Goal: Information Seeking & Learning: Learn about a topic

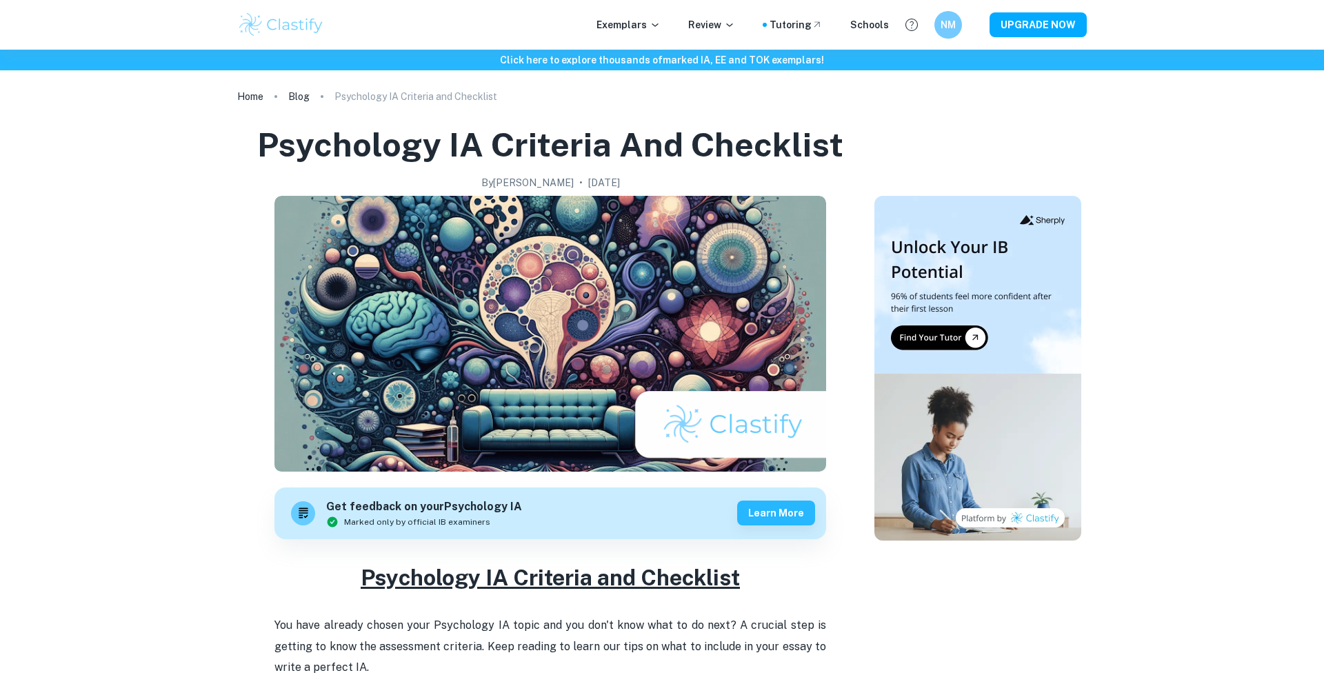
scroll to position [638, 0]
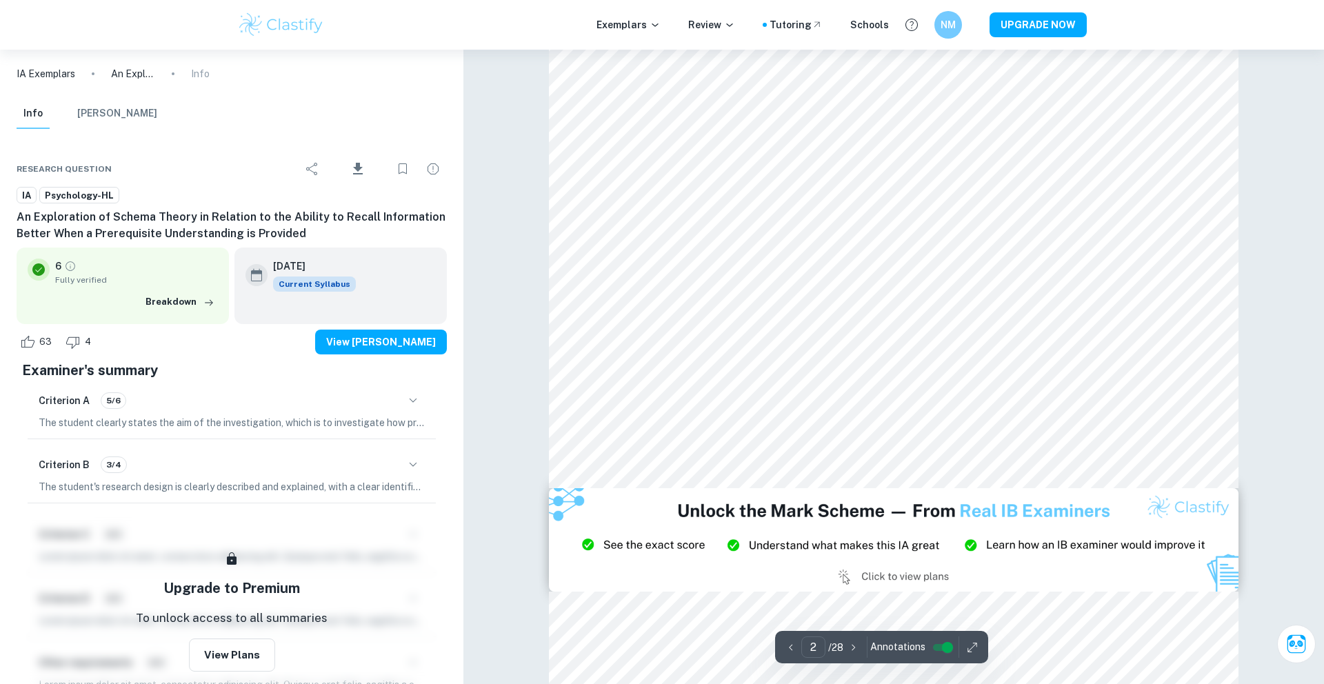
scroll to position [1382, 0]
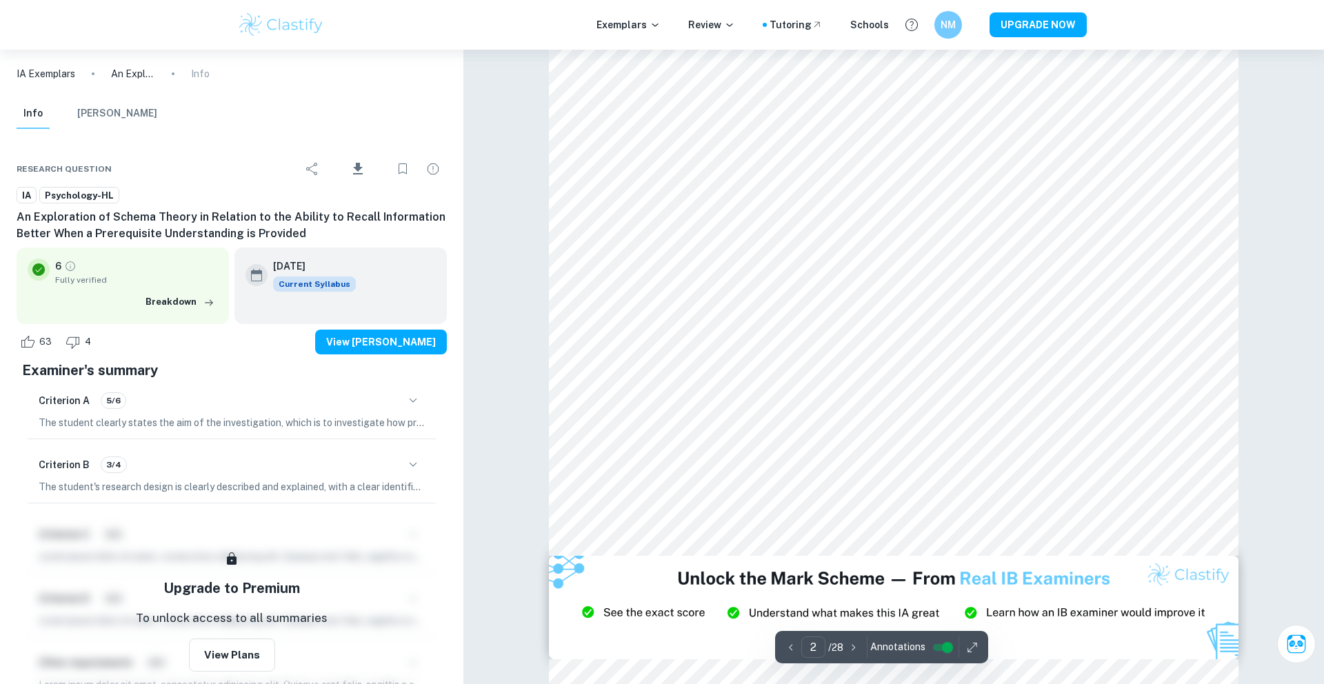
click at [70, 71] on p "IA Exemplars" at bounding box center [46, 73] width 59 height 15
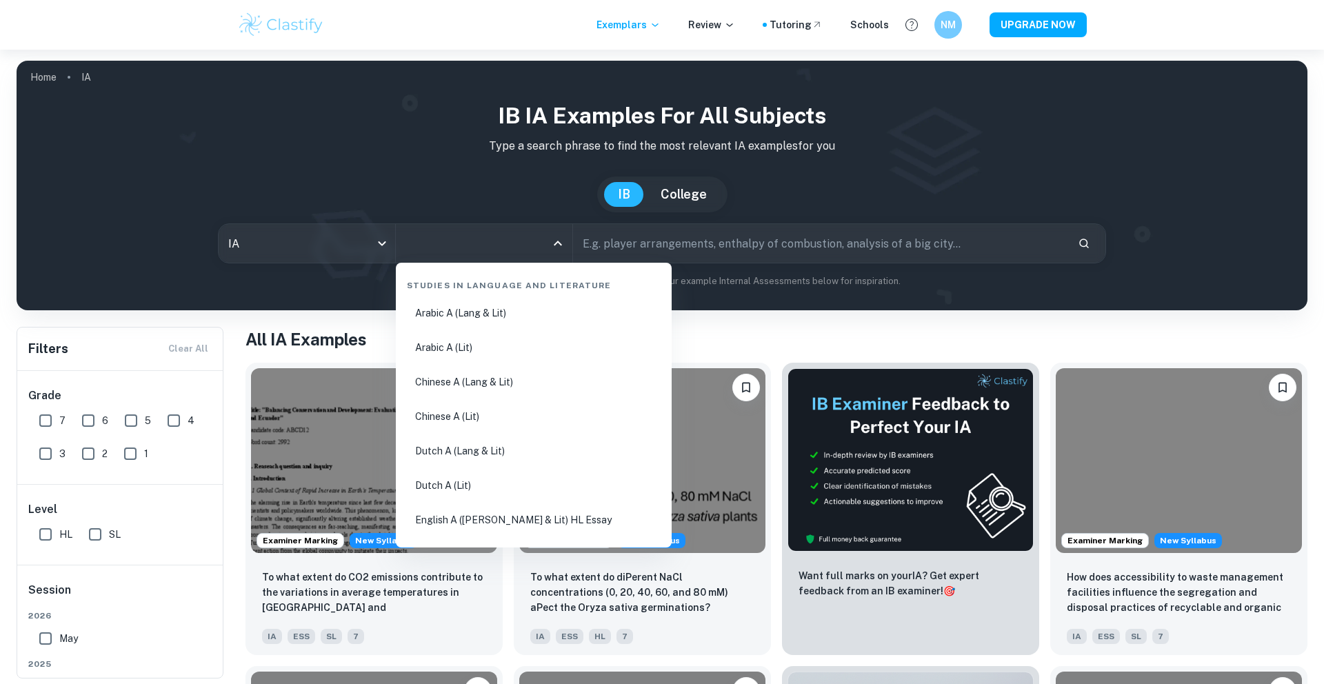
click at [495, 249] on input "All Subjects" at bounding box center [473, 243] width 143 height 26
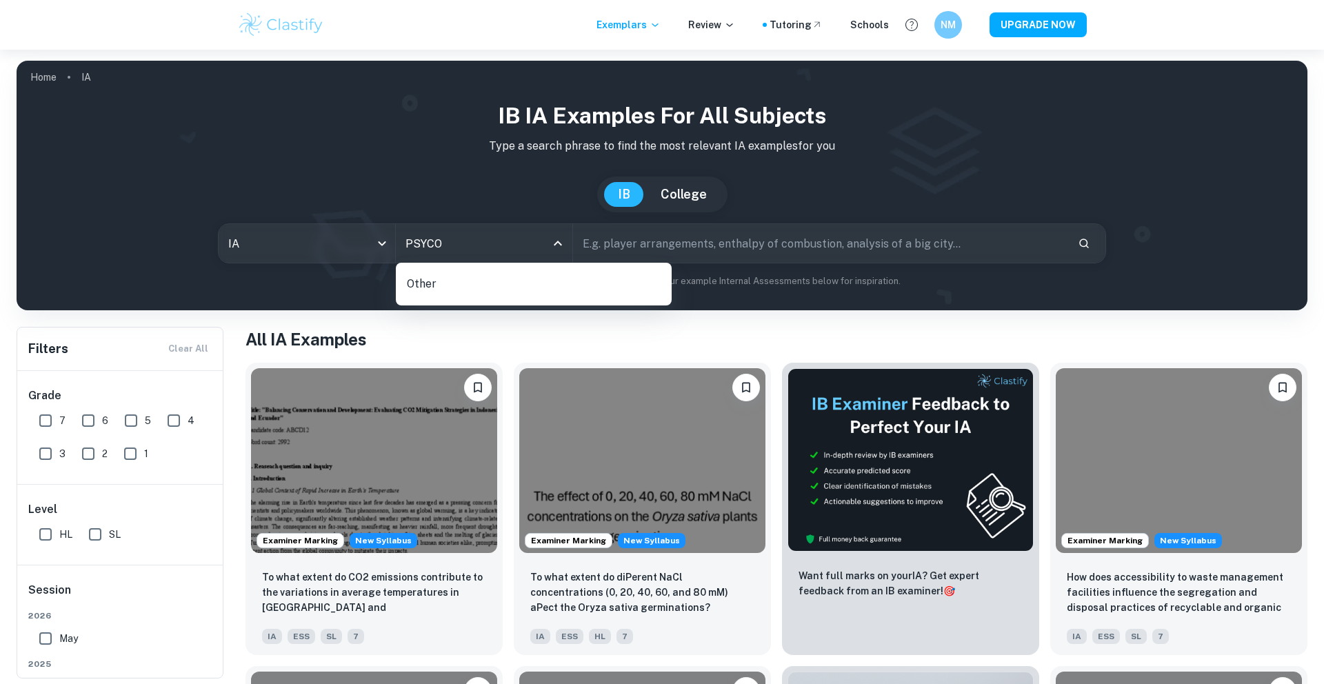
type input "PSYC"
click at [514, 313] on li "Psychology" at bounding box center [533, 313] width 265 height 32
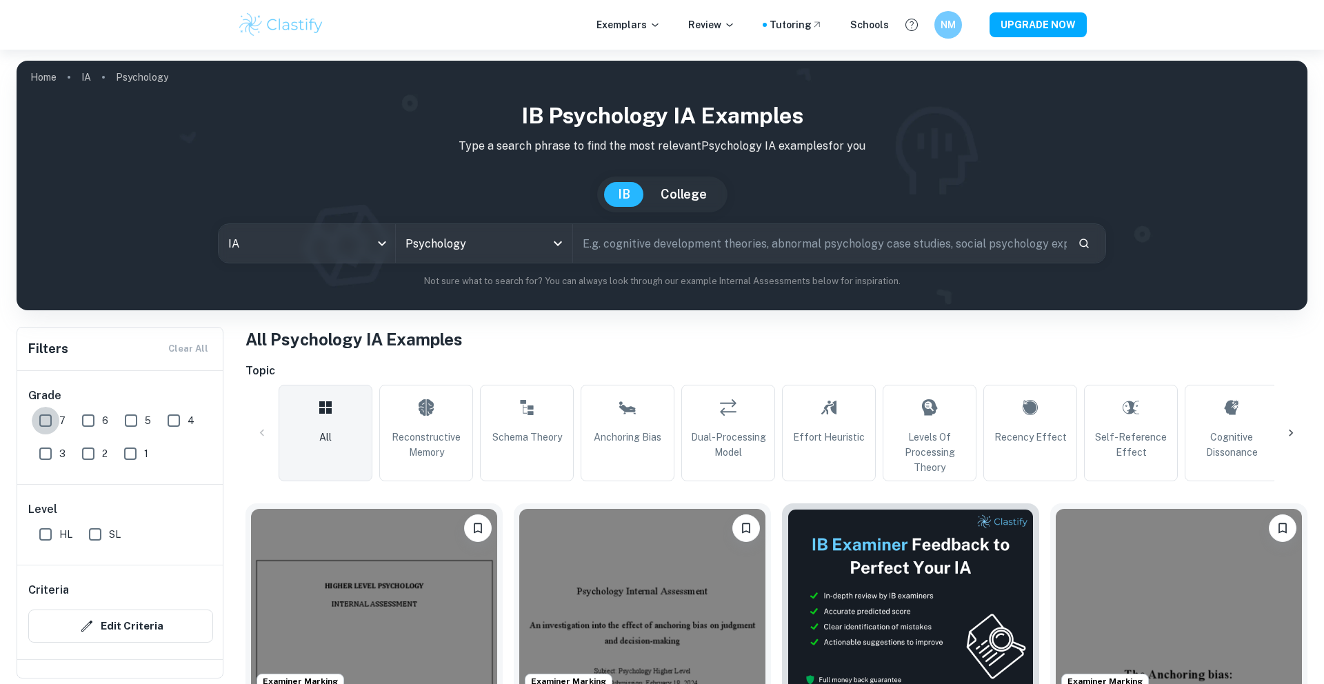
click at [50, 421] on input "7" at bounding box center [46, 421] width 28 height 28
checkbox input "true"
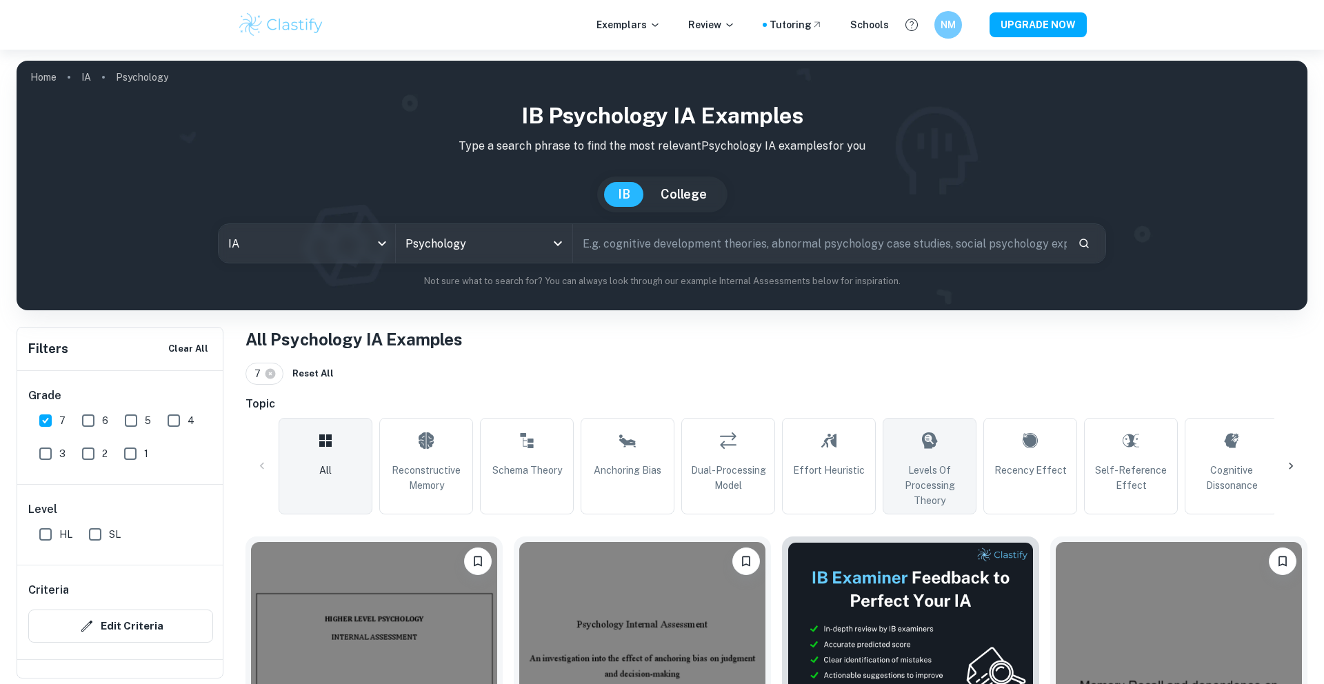
click at [905, 484] on span "Levels of Processing Theory" at bounding box center [929, 486] width 81 height 46
type input "Levels of Processing Theory"
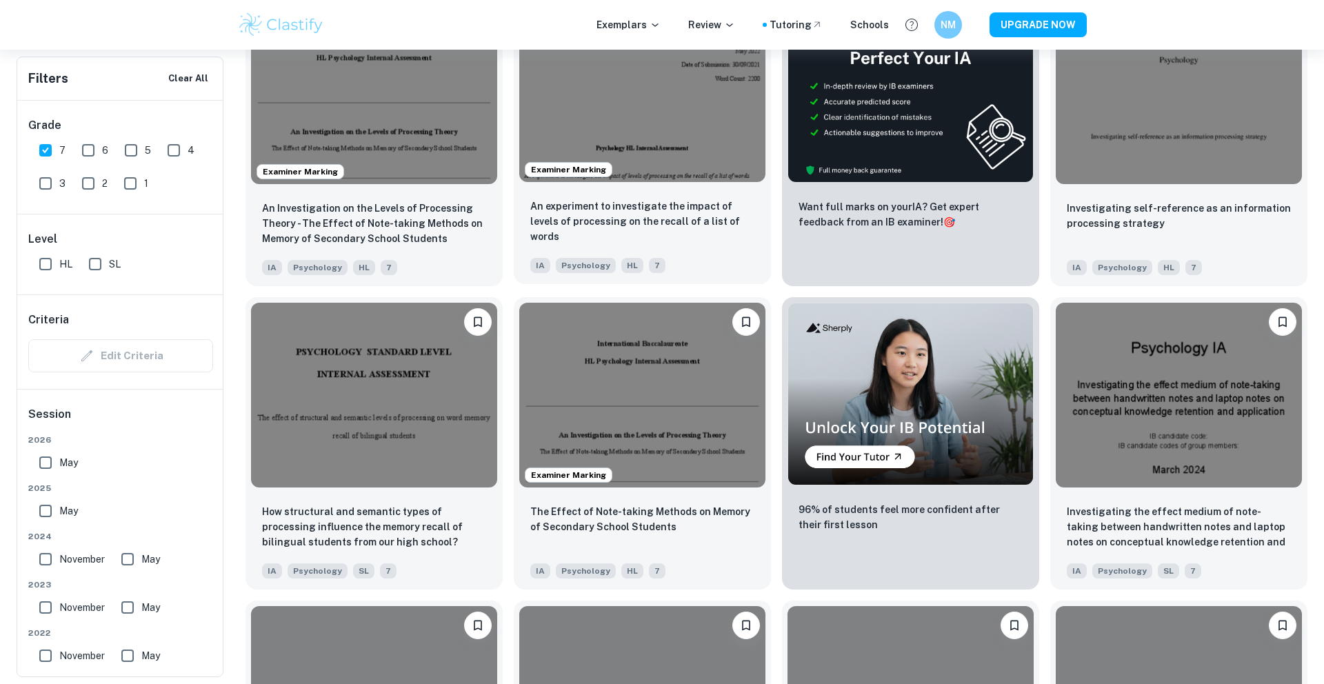
scroll to position [619, 0]
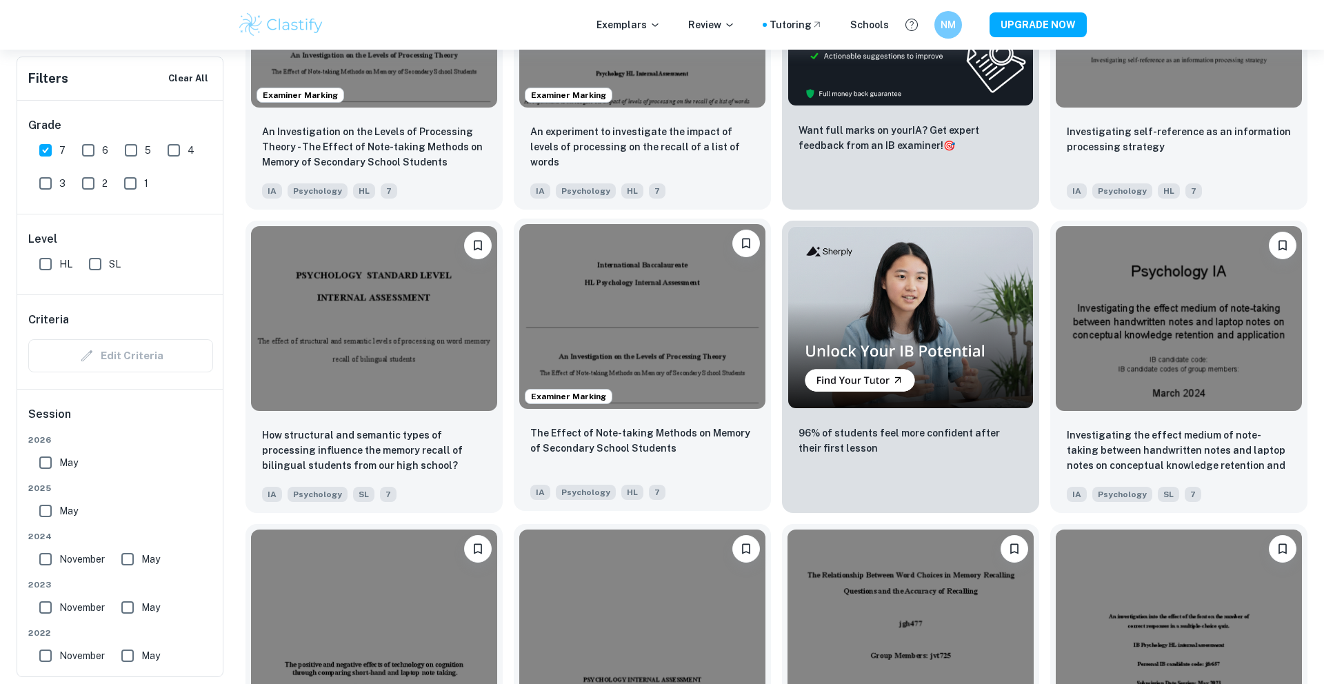
click at [610, 294] on img at bounding box center [642, 316] width 246 height 185
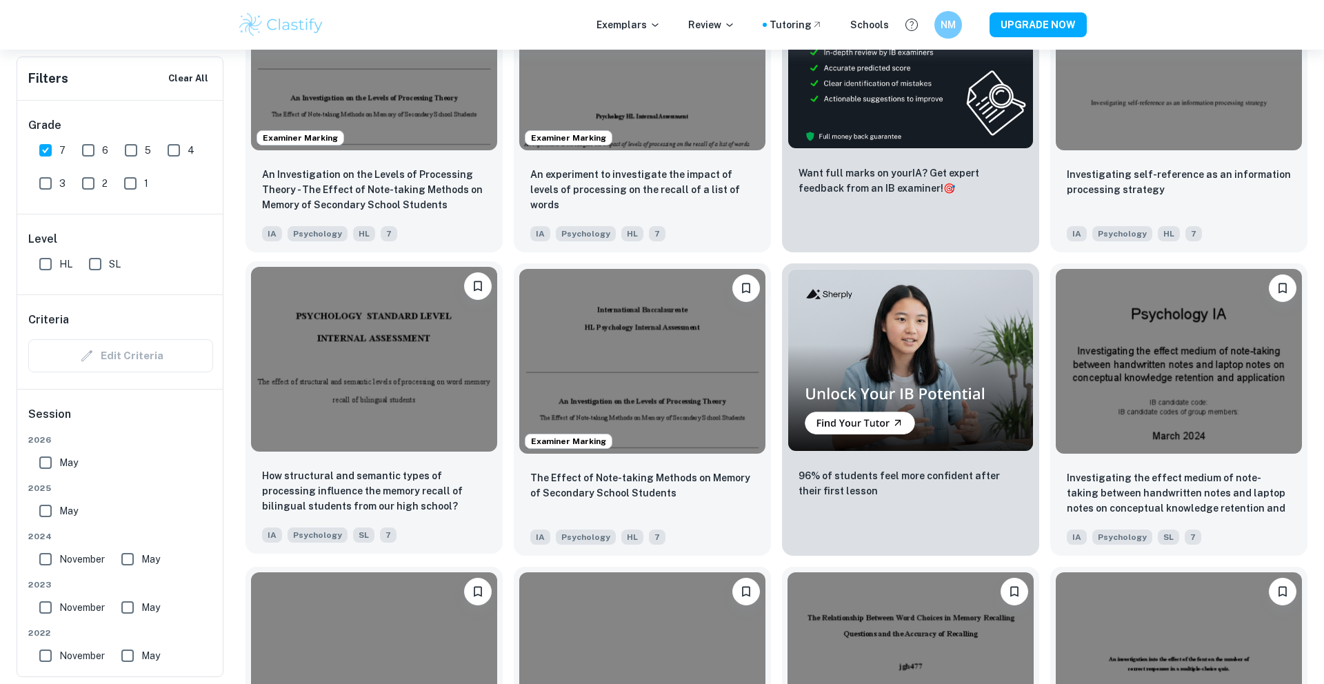
scroll to position [556, 0]
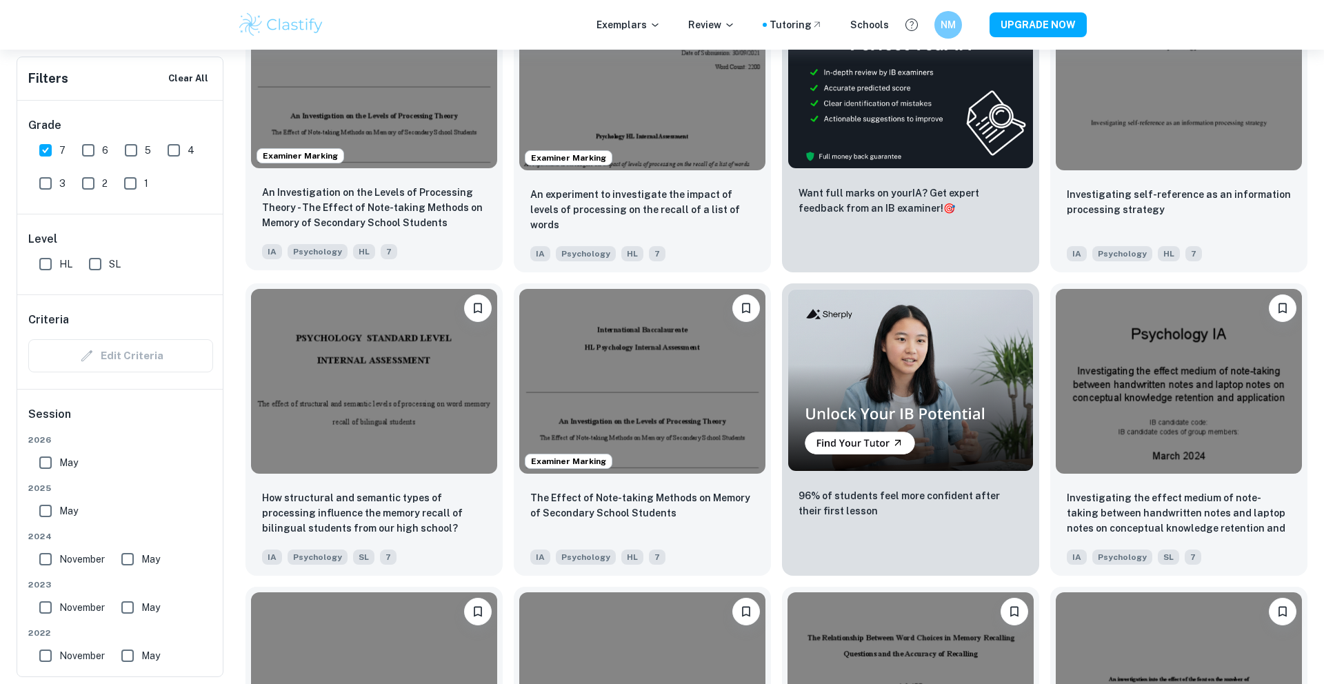
click at [401, 148] on img at bounding box center [374, 75] width 246 height 185
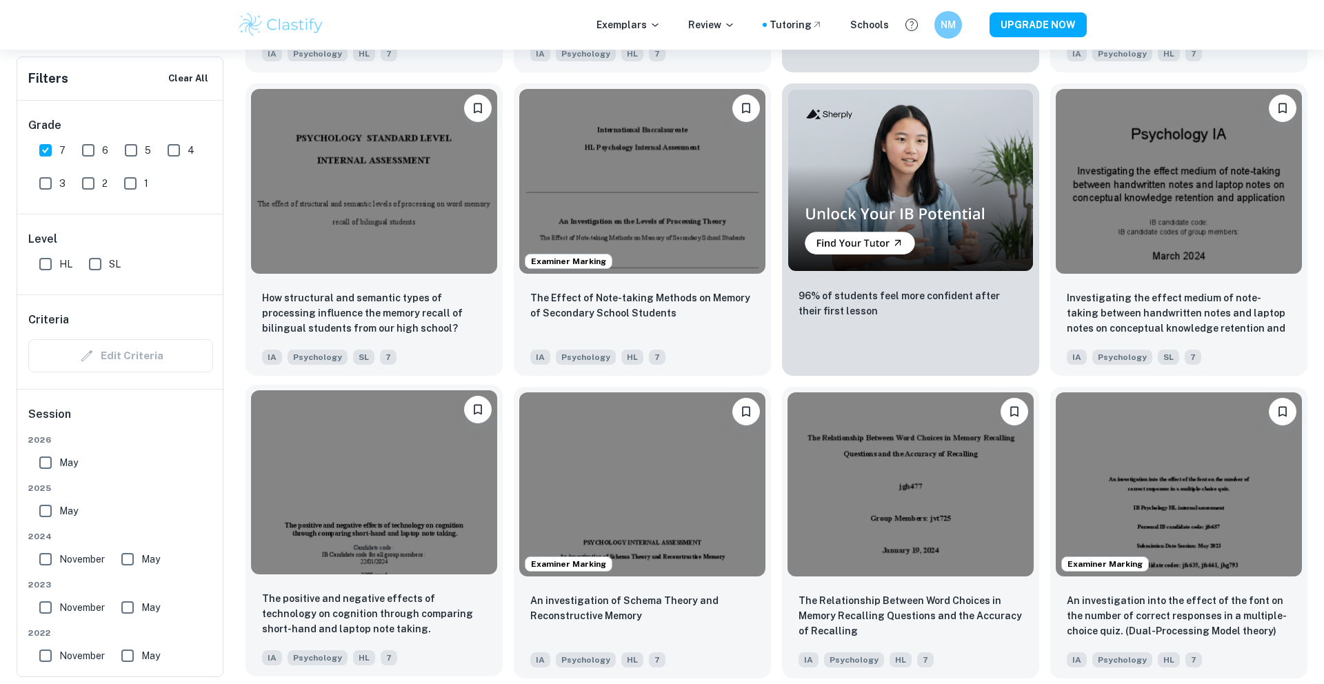
scroll to position [759, 0]
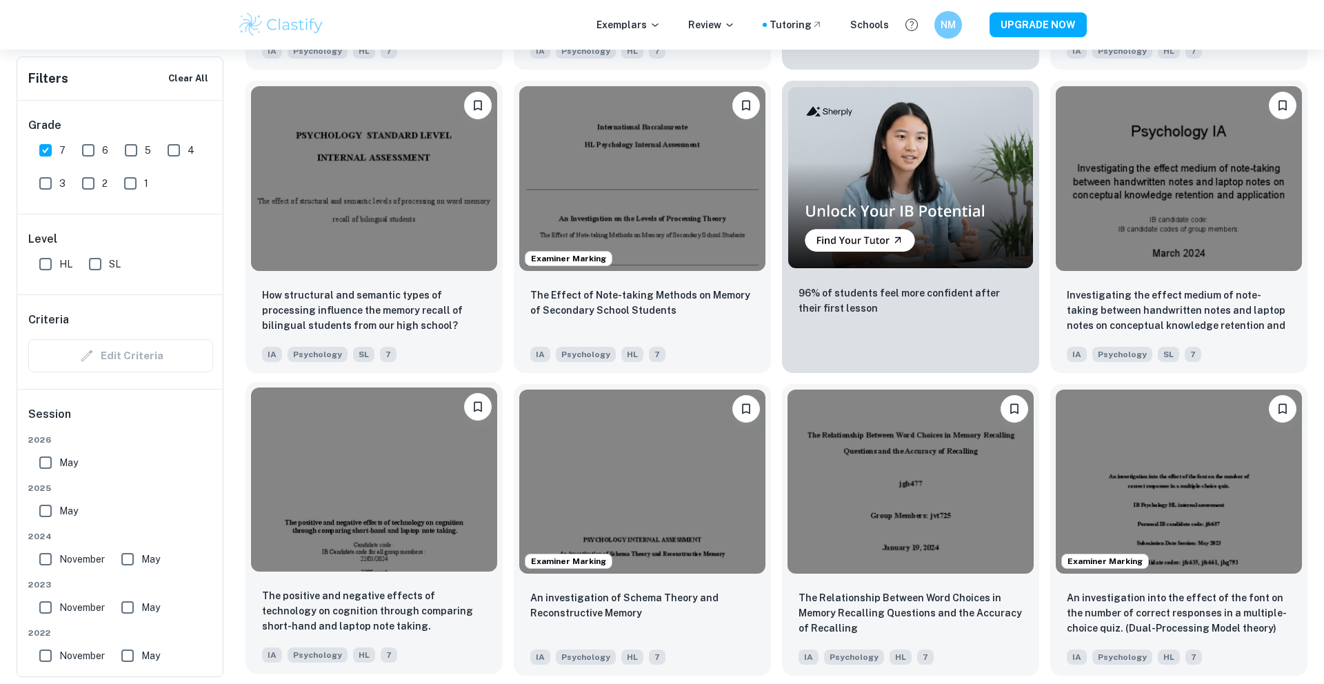
click at [400, 545] on img at bounding box center [374, 479] width 246 height 185
